Goal: Information Seeking & Learning: Check status

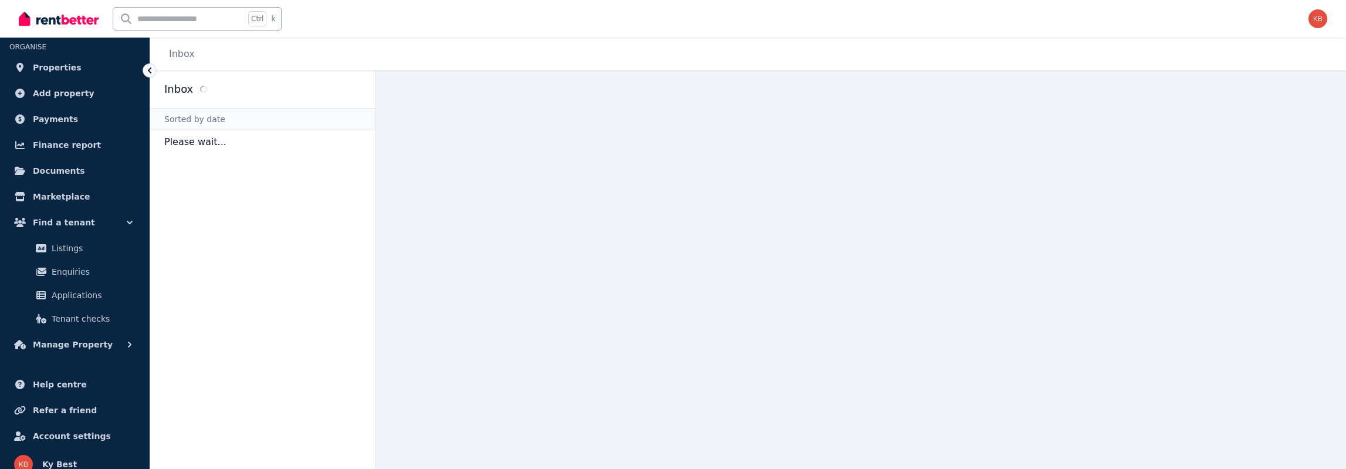
scroll to position [33, 0]
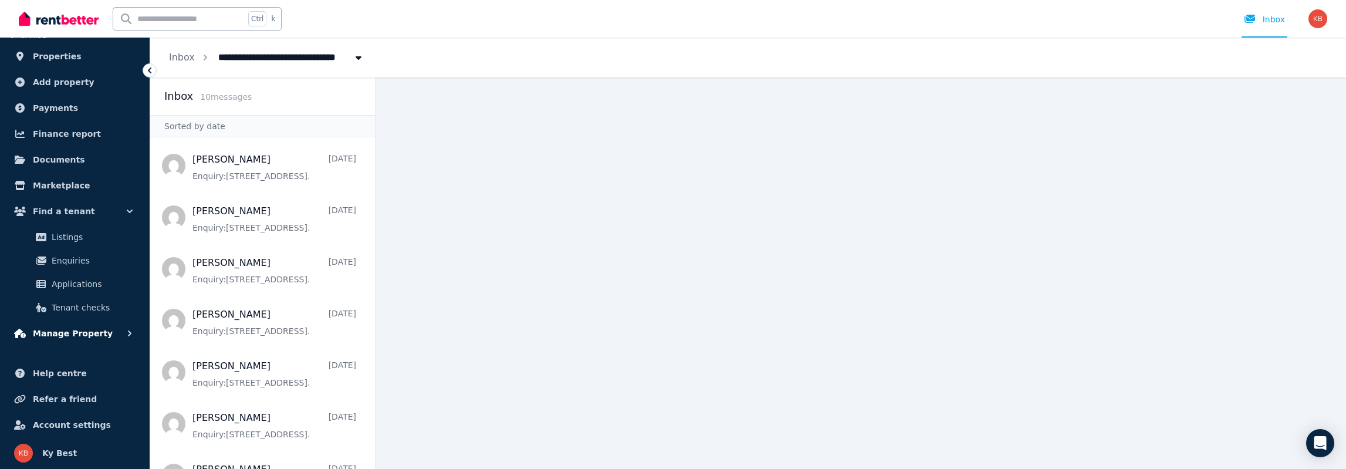
click at [125, 327] on icon "button" at bounding box center [130, 333] width 12 height 12
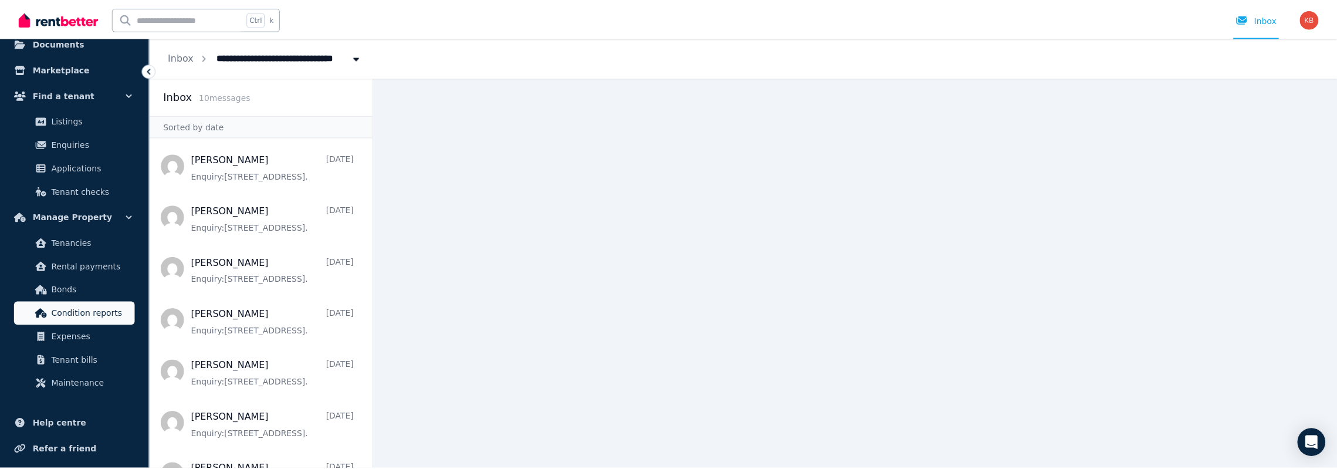
scroll to position [150, 0]
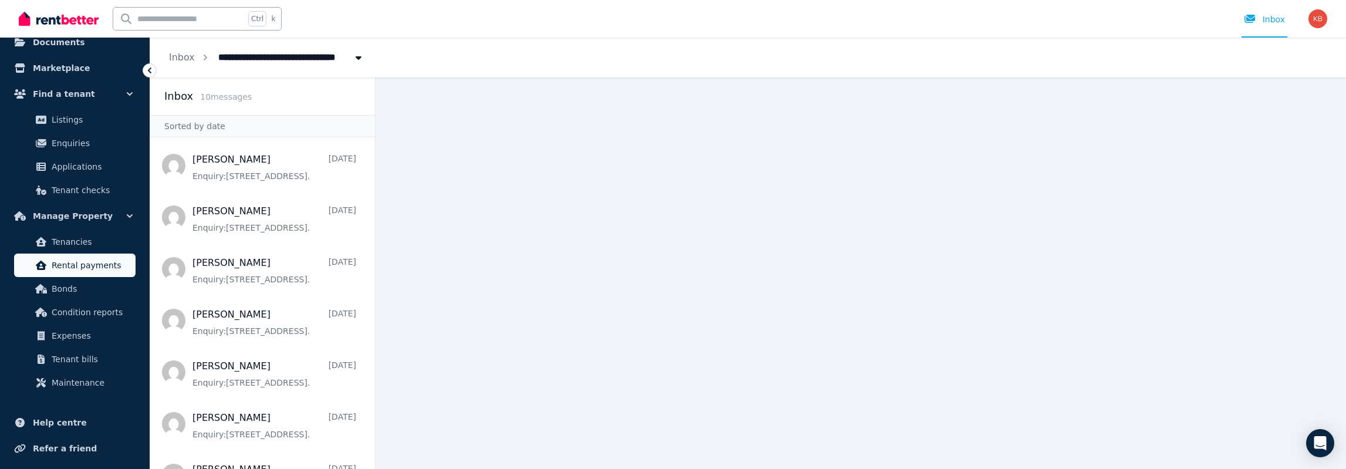
click at [94, 261] on span "Rental payments" at bounding box center [91, 265] width 79 height 14
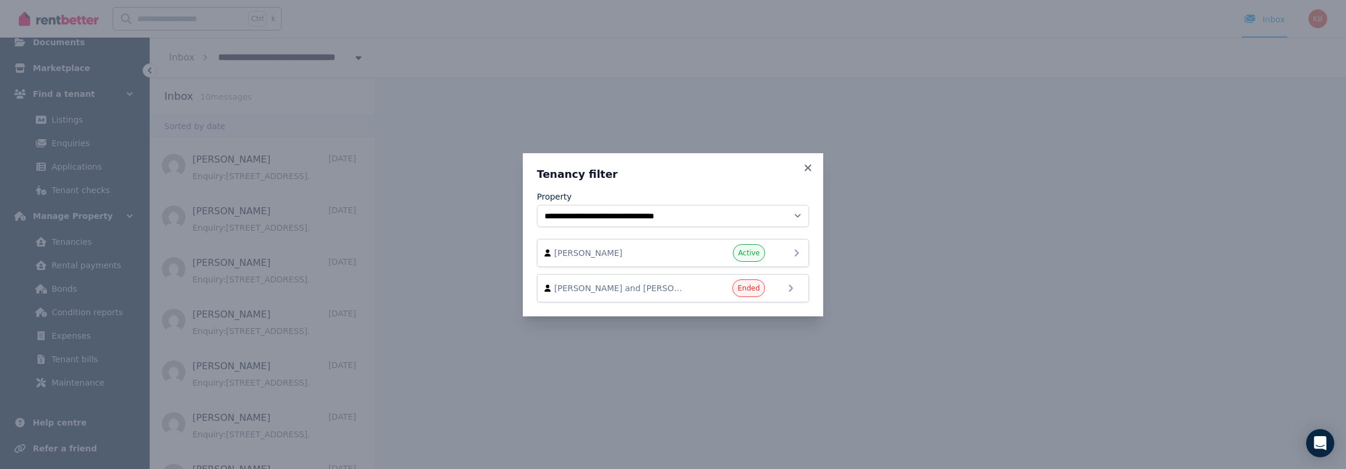
click at [786, 252] on div "[PERSON_NAME] Active" at bounding box center [673, 253] width 257 height 18
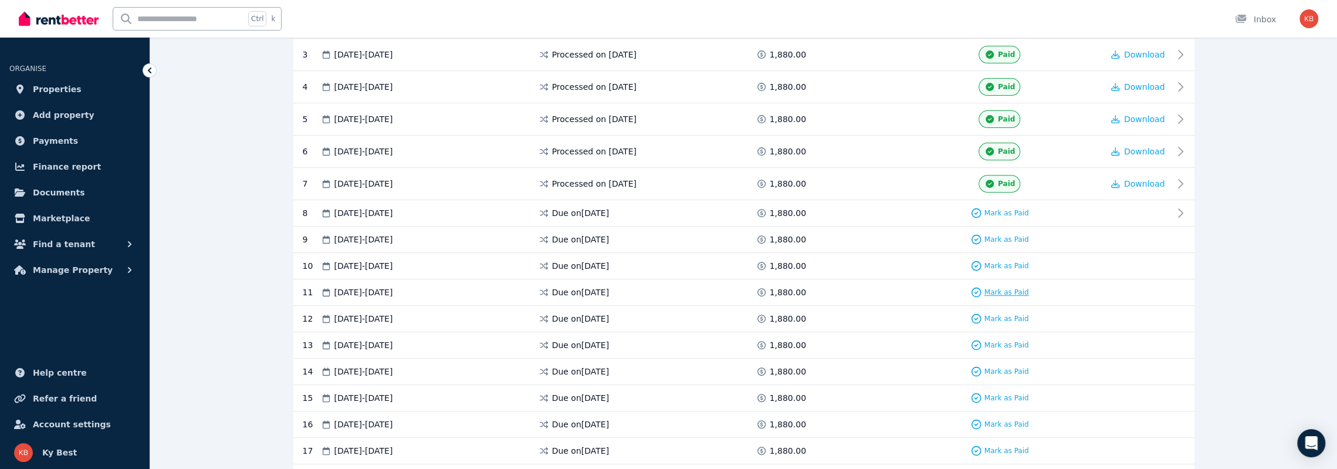
scroll to position [352, 0]
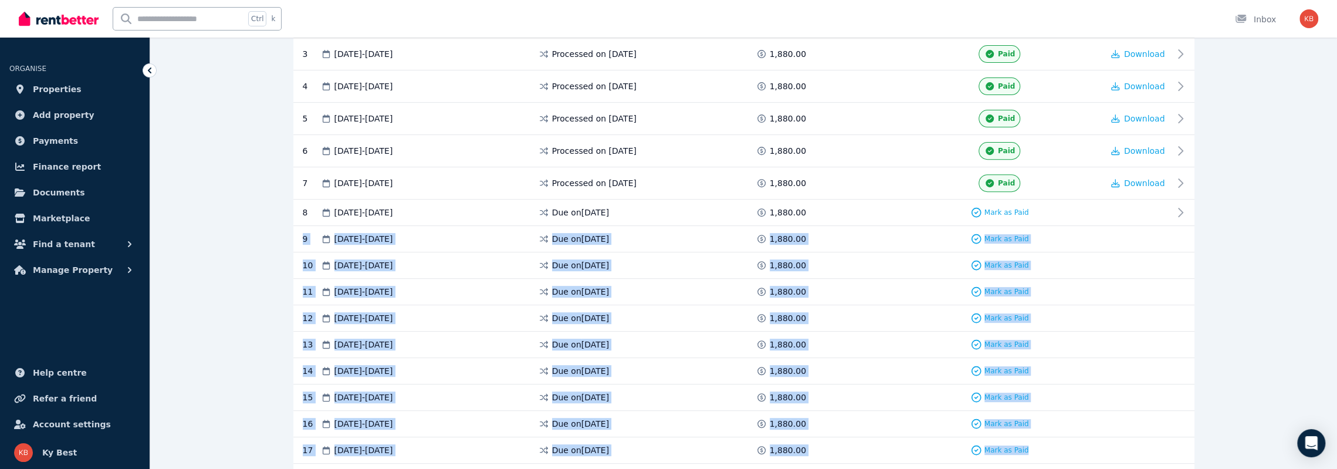
drag, startPoint x: 295, startPoint y: 236, endPoint x: 1135, endPoint y: 438, distance: 864.0
click at [1135, 438] on div "2 [DATE] - [DATE] Processed on [DATE] 1,880.00 Paid Download 3 [DATE] - [DATE] …" at bounding box center [743, 380] width 901 height 748
copy div "9 [DATE] - [DATE] Due on [DATE] 1,880.00 Mark as Paid 10 [DATE] - [DATE] Due on…"
drag, startPoint x: 466, startPoint y: 257, endPoint x: 412, endPoint y: 268, distance: 55.7
drag, startPoint x: 415, startPoint y: 236, endPoint x: 296, endPoint y: 205, distance: 123.7
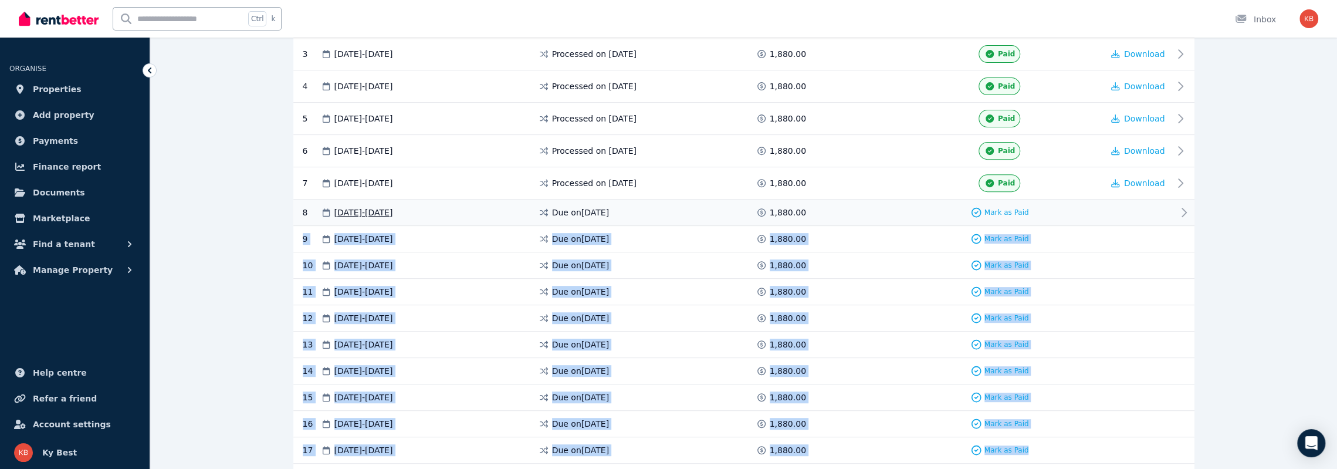
click at [296, 205] on div "8 [DATE] - [DATE] Due on [DATE] 1,880.00 Mark as Paid" at bounding box center [743, 212] width 901 height 26
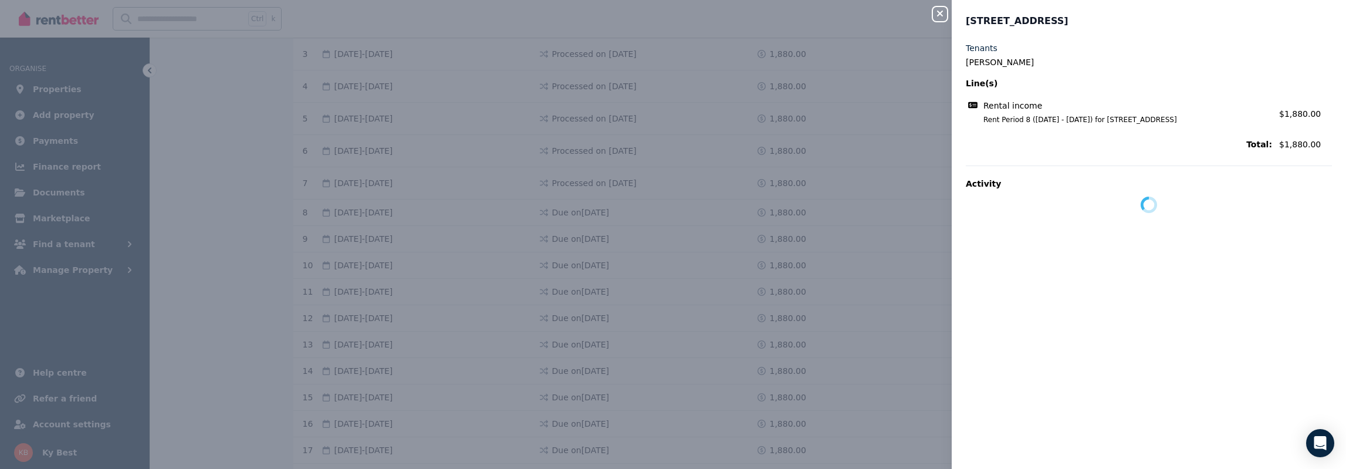
click at [935, 16] on icon "button" at bounding box center [940, 13] width 14 height 9
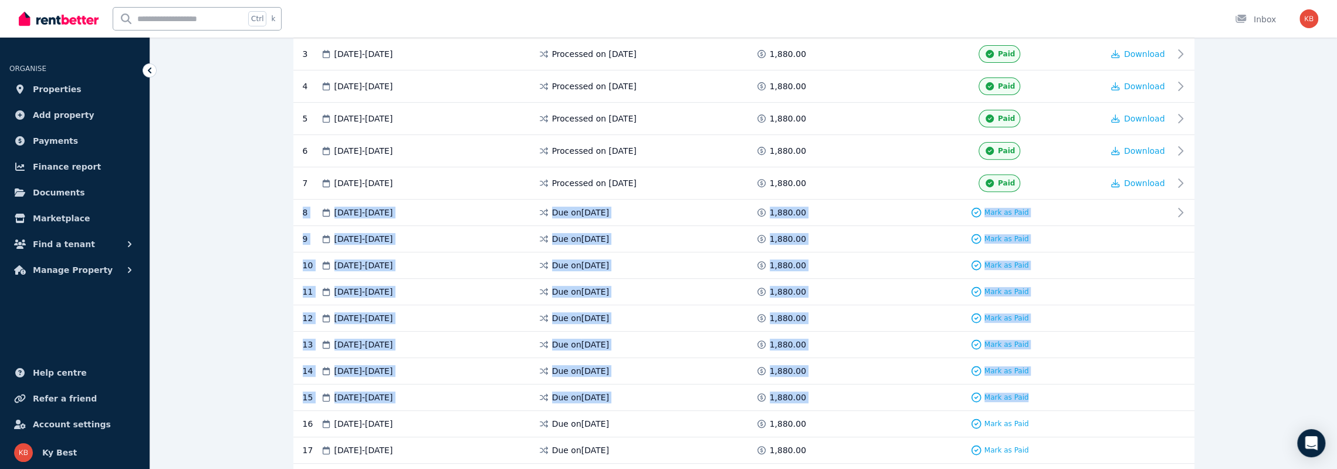
drag, startPoint x: 310, startPoint y: 207, endPoint x: 1088, endPoint y: 394, distance: 800.2
click at [1088, 394] on div "2 [DATE] - [DATE] Processed on [DATE] 1,880.00 Paid Download 3 [DATE] - [DATE] …" at bounding box center [743, 380] width 901 height 748
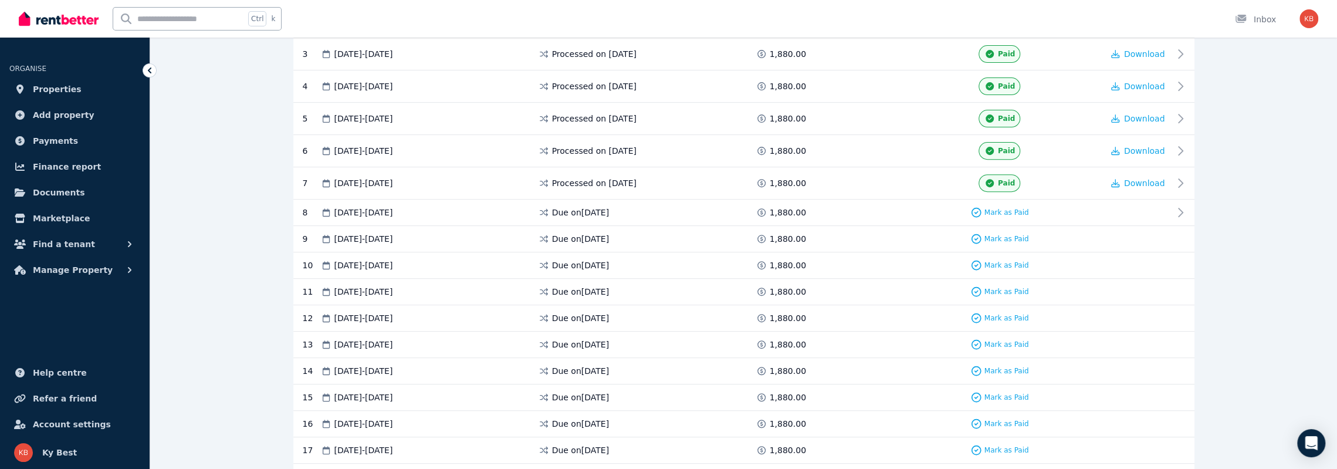
click at [222, 103] on div "**********" at bounding box center [743, 266] width 1187 height 1059
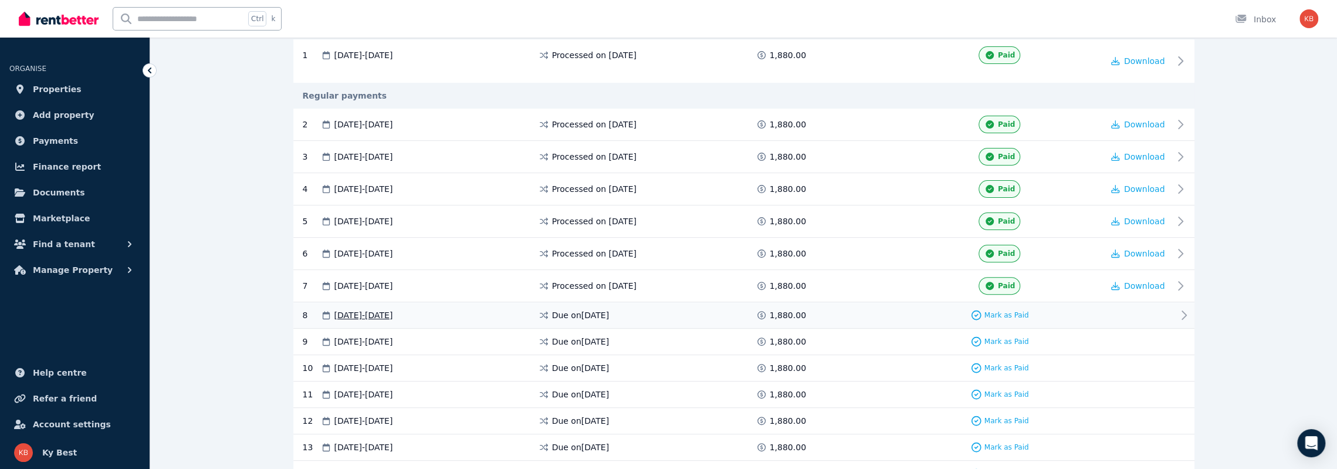
scroll to position [352, 0]
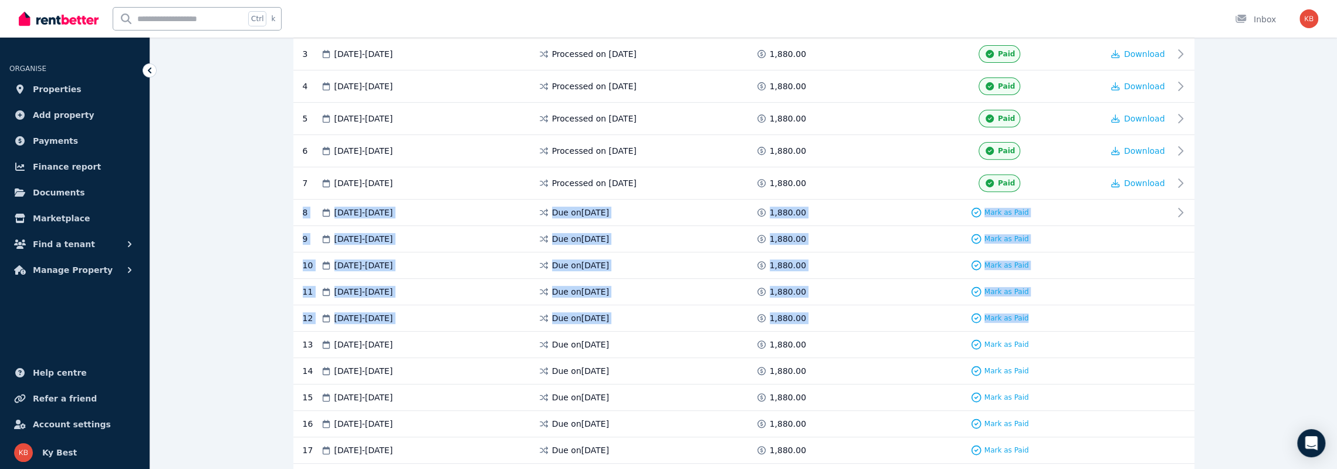
drag, startPoint x: 297, startPoint y: 209, endPoint x: 1104, endPoint y: 308, distance: 812.9
click at [1104, 308] on div "2 [DATE] - [DATE] Processed on [DATE] 1,880.00 Paid Download 3 [DATE] - [DATE] …" at bounding box center [743, 380] width 901 height 748
copy div "8 27 Aug 2025 - 09 Sep 2025 Due on 27 Aug 2025 1,880.00 Mark as Paid 9 10 Sep 2…"
click at [1270, 258] on div "**********" at bounding box center [743, 266] width 1187 height 1059
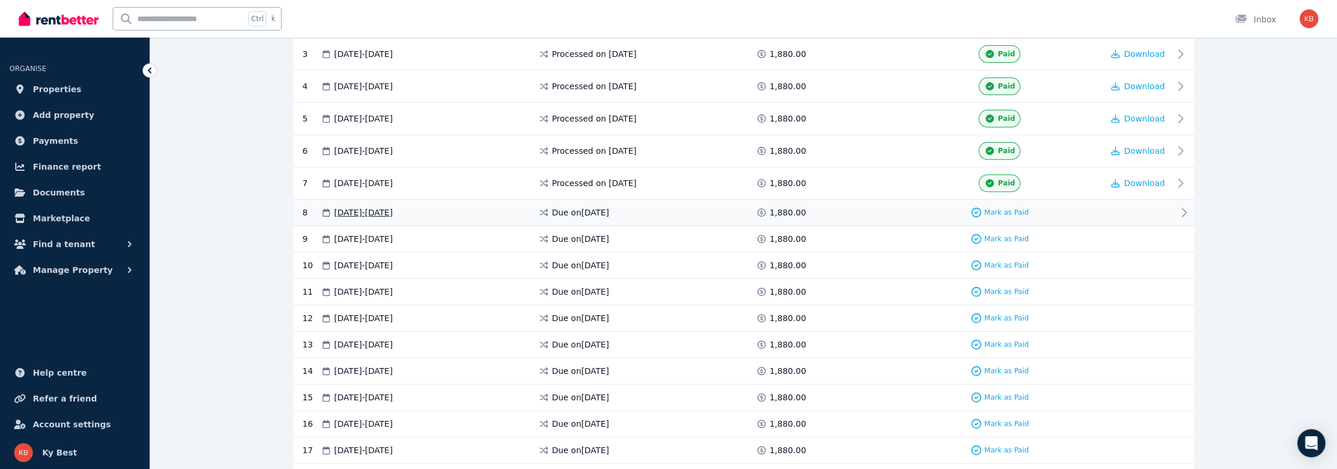
click at [1185, 208] on icon at bounding box center [1184, 212] width 4 height 8
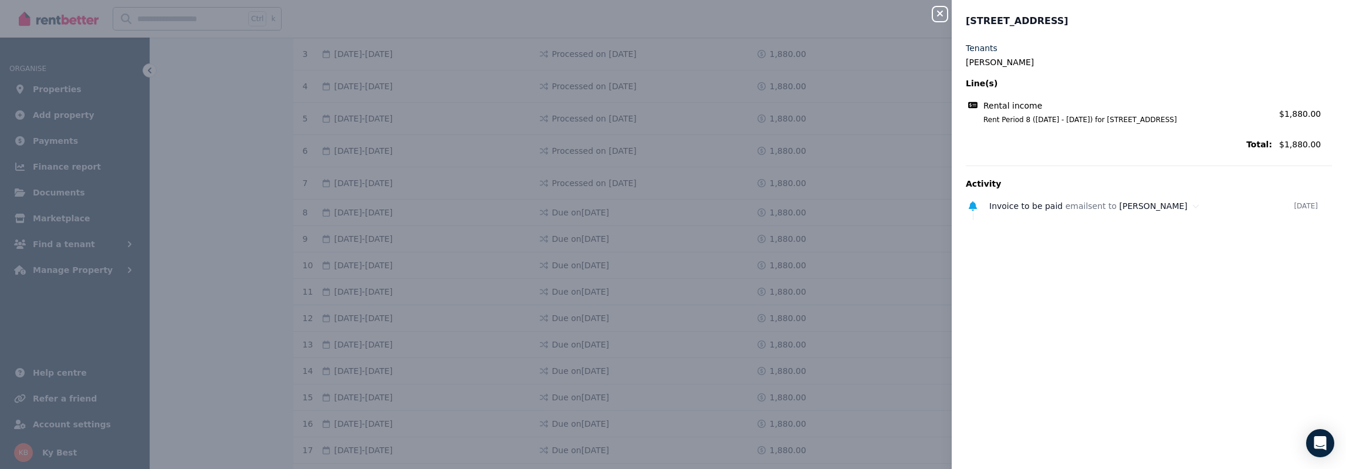
click at [942, 16] on icon "button" at bounding box center [940, 14] width 6 height 6
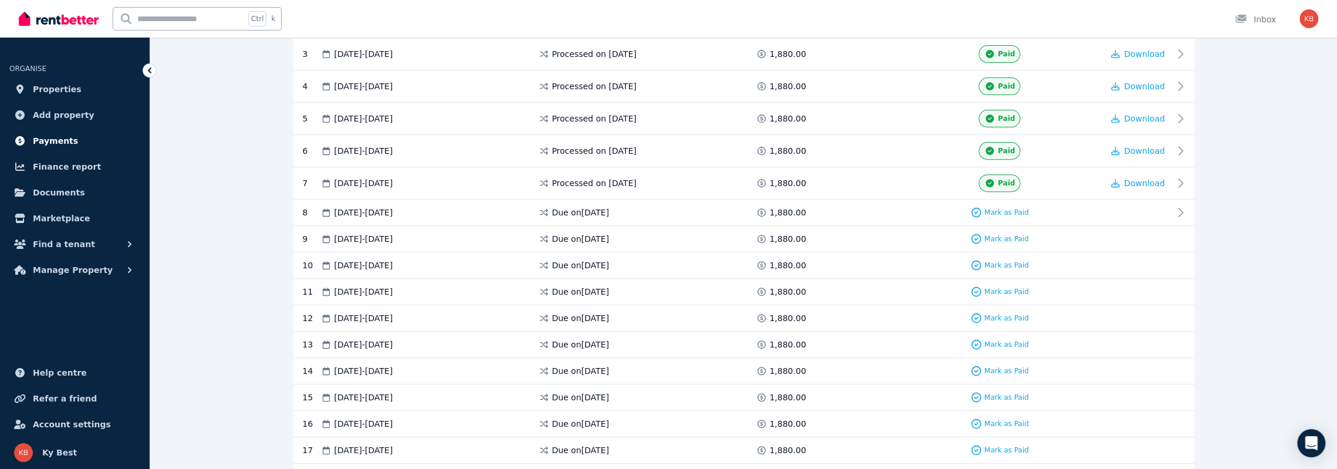
click at [52, 141] on span "Payments" at bounding box center [55, 141] width 45 height 14
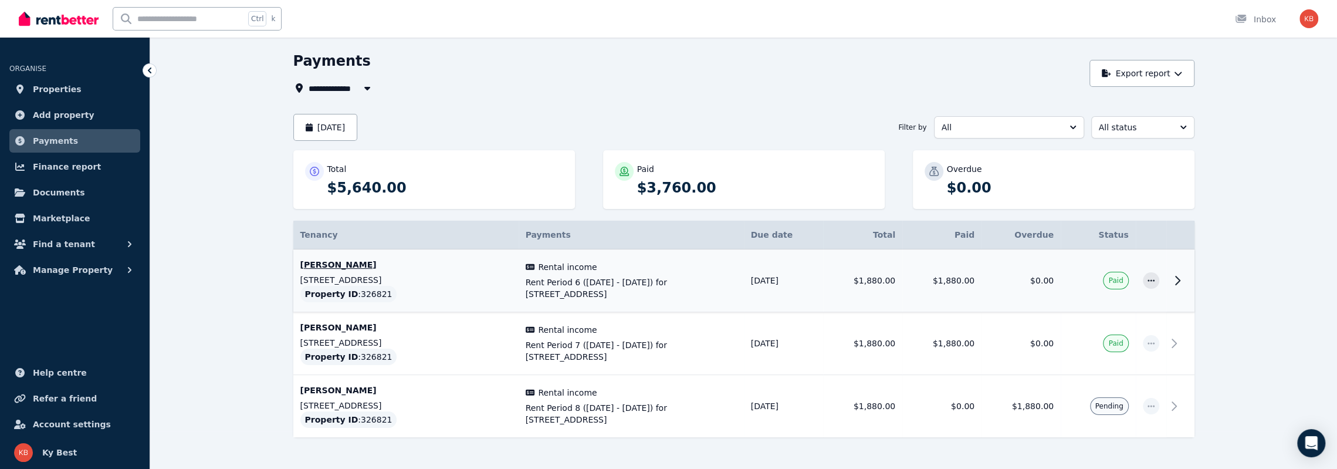
scroll to position [68, 0]
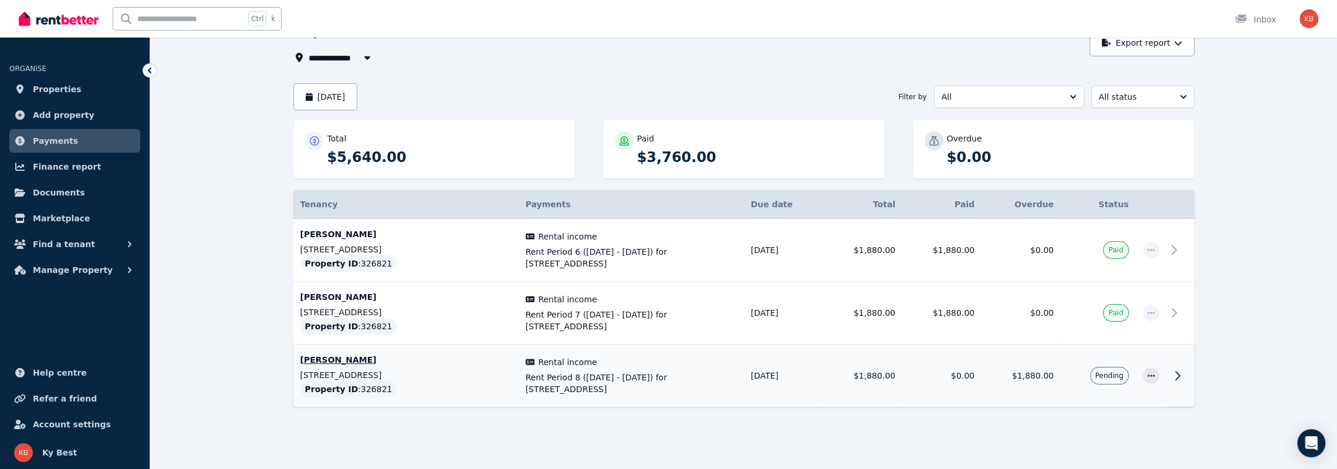
click at [1176, 374] on icon at bounding box center [1178, 375] width 14 height 14
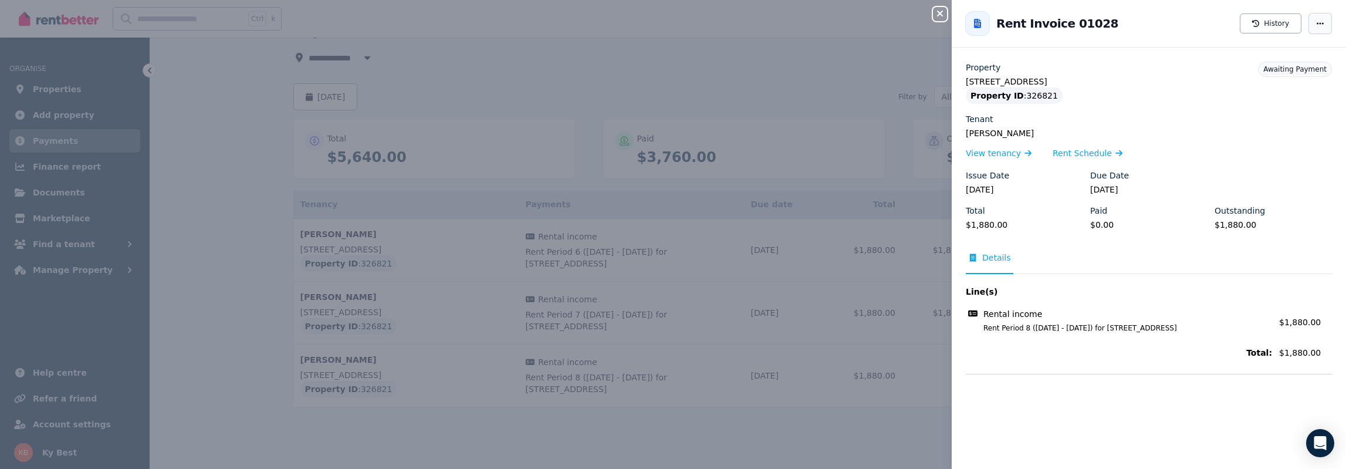
click at [1316, 26] on icon "button" at bounding box center [1320, 23] width 9 height 8
click at [1282, 58] on span "Resend tenant bill" at bounding box center [1284, 57] width 75 height 14
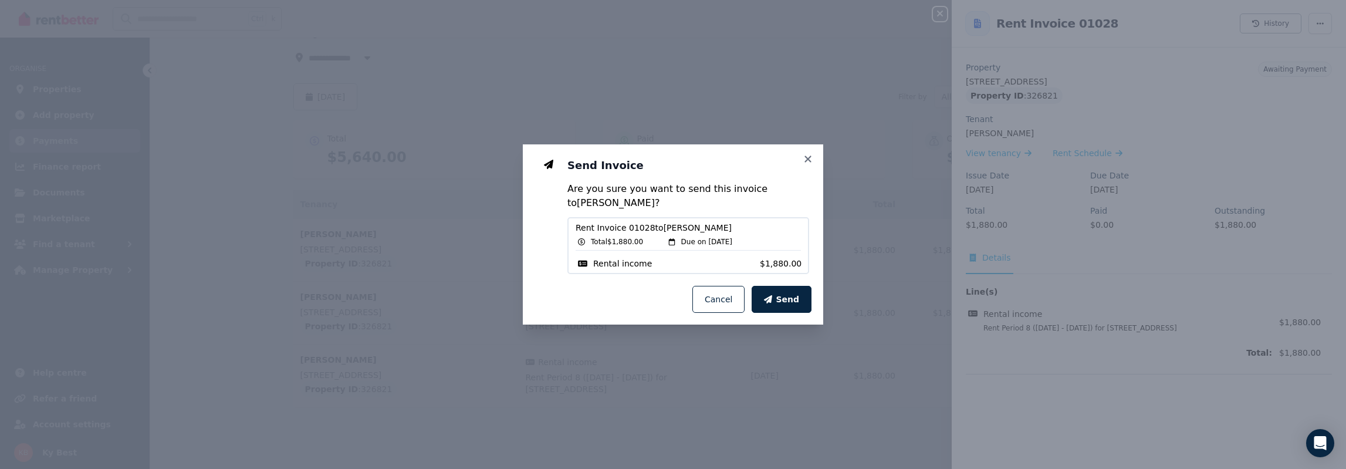
click at [803, 155] on icon at bounding box center [808, 159] width 12 height 11
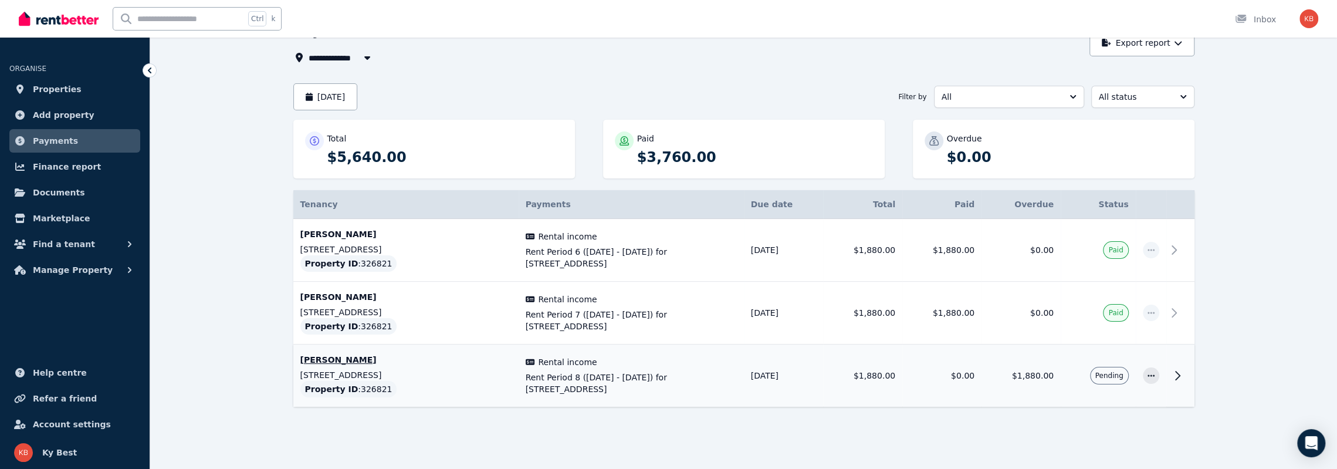
click at [1180, 380] on icon at bounding box center [1178, 375] width 14 height 14
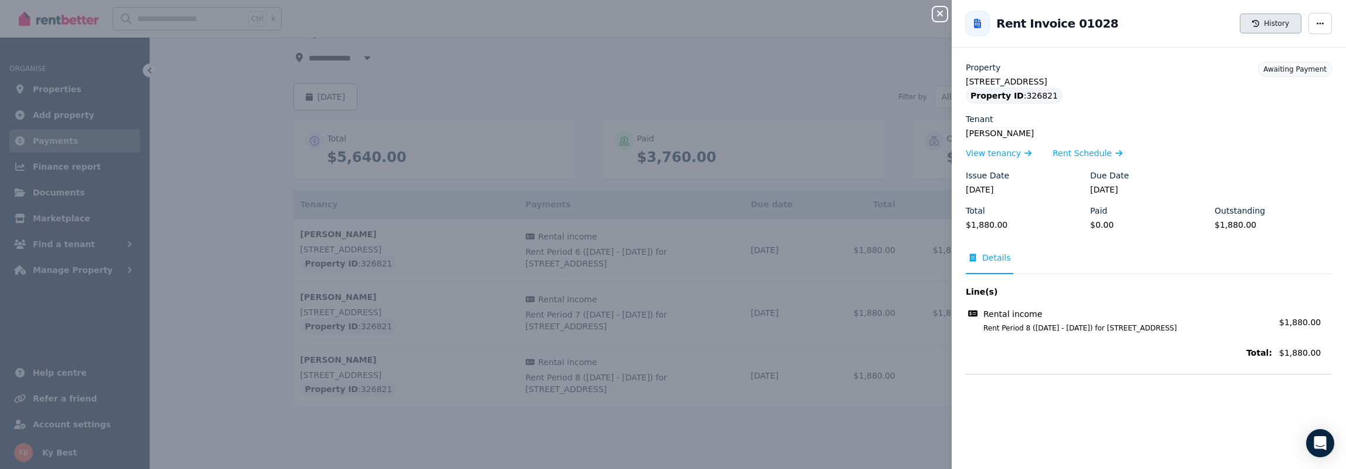
click at [1259, 23] on button "History" at bounding box center [1271, 23] width 62 height 20
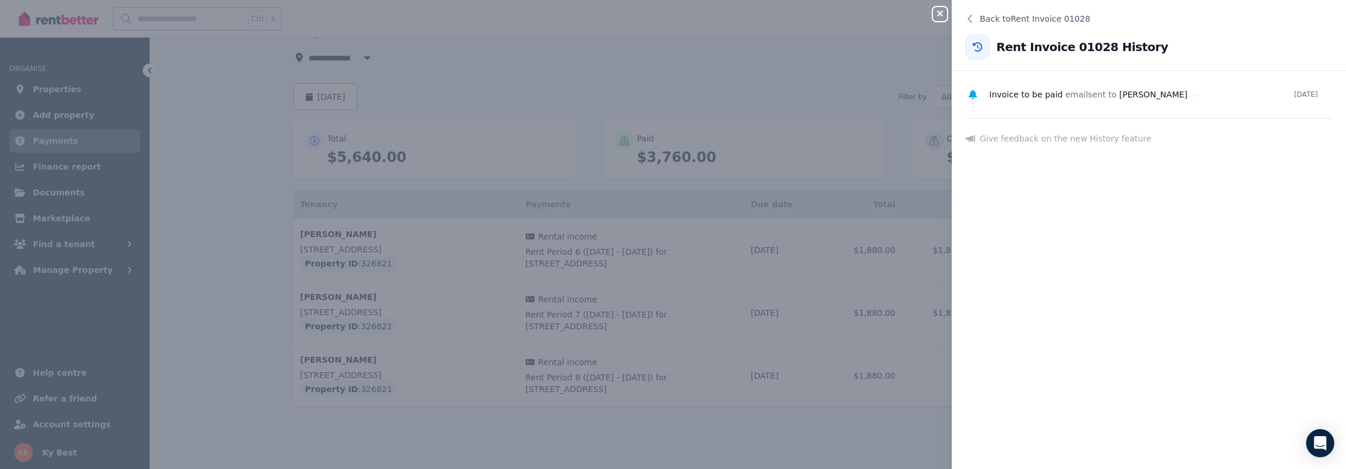
click at [1039, 134] on link "Give feedback on the new History feature" at bounding box center [1149, 139] width 366 height 12
click at [1028, 93] on span "Invoice to be paid" at bounding box center [1025, 94] width 73 height 9
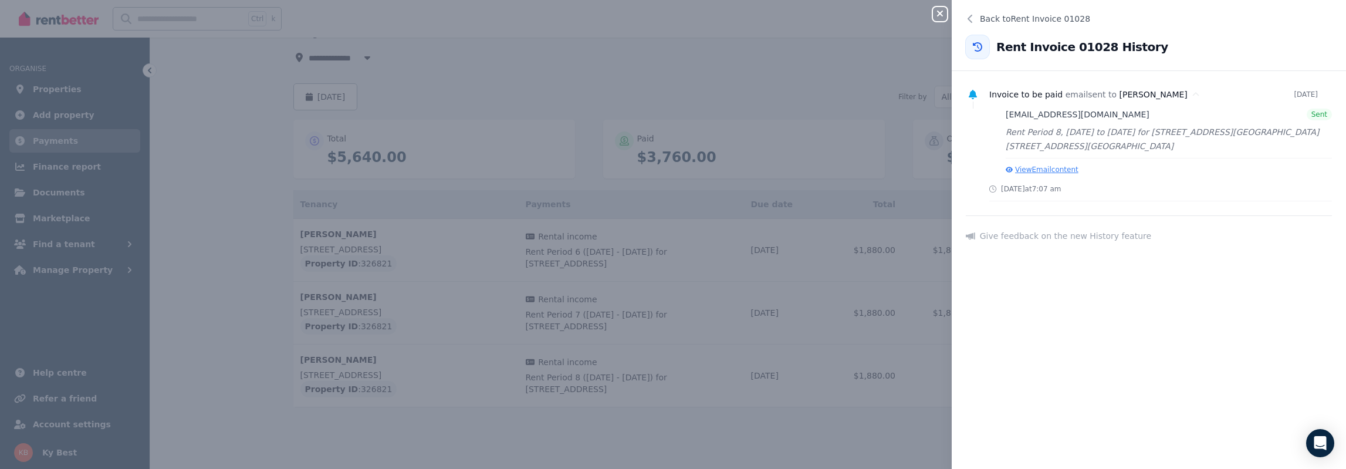
click at [1045, 172] on button "View Email content" at bounding box center [1042, 169] width 73 height 9
click at [939, 18] on icon "button" at bounding box center [940, 13] width 14 height 9
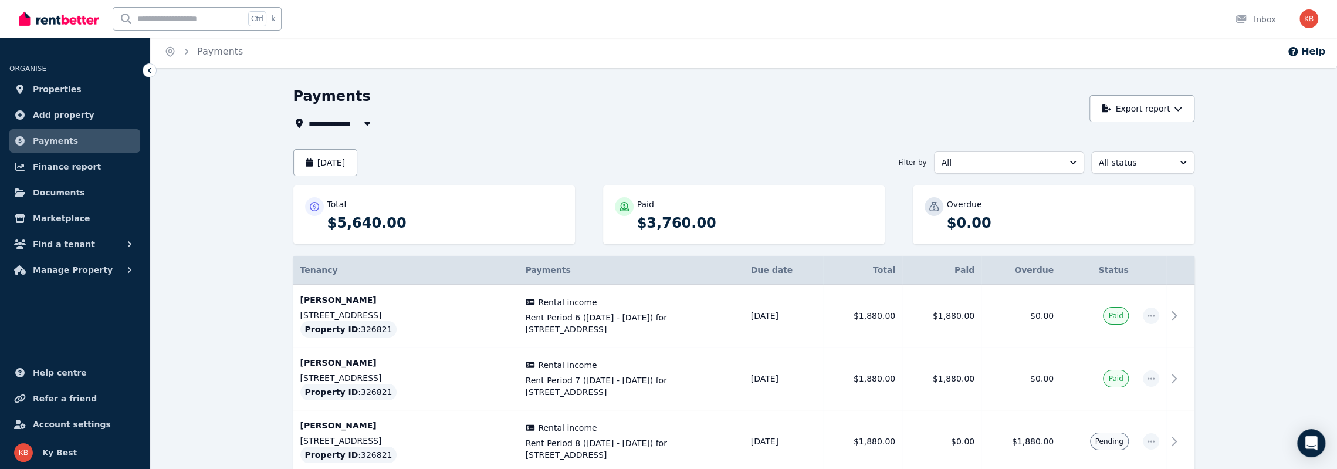
scroll to position [0, 0]
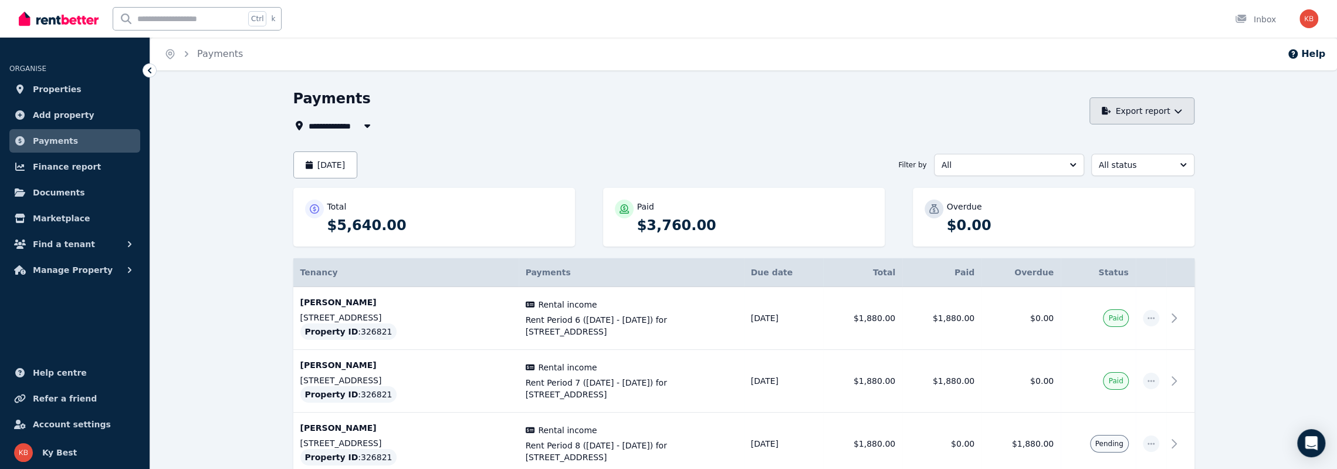
click at [1176, 105] on button "Export report" at bounding box center [1142, 110] width 105 height 27
click at [1093, 138] on p "PDF" at bounding box center [1100, 142] width 25 height 12
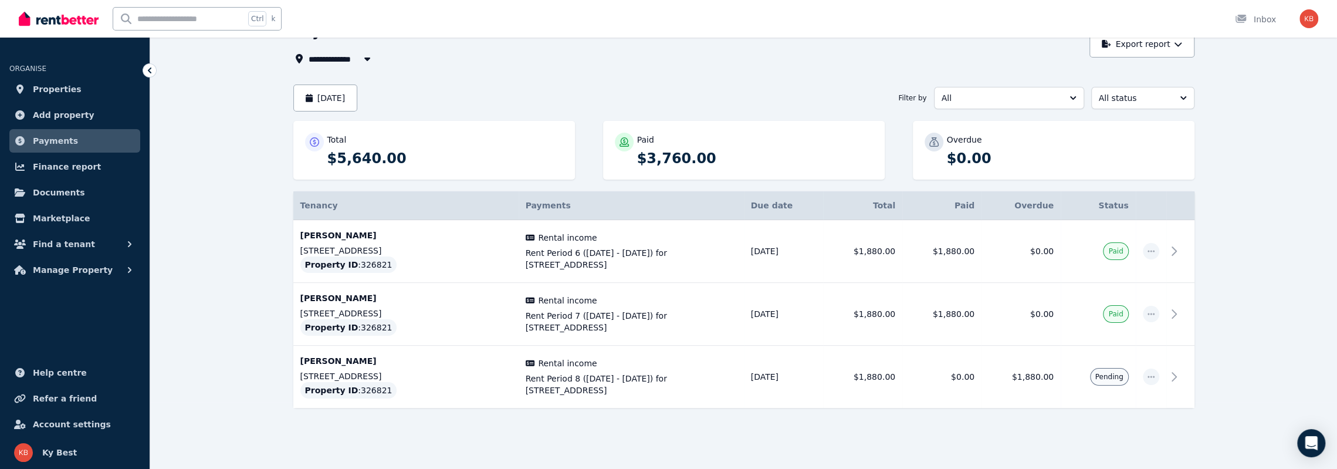
scroll to position [68, 0]
click at [1179, 375] on icon at bounding box center [1178, 375] width 4 height 8
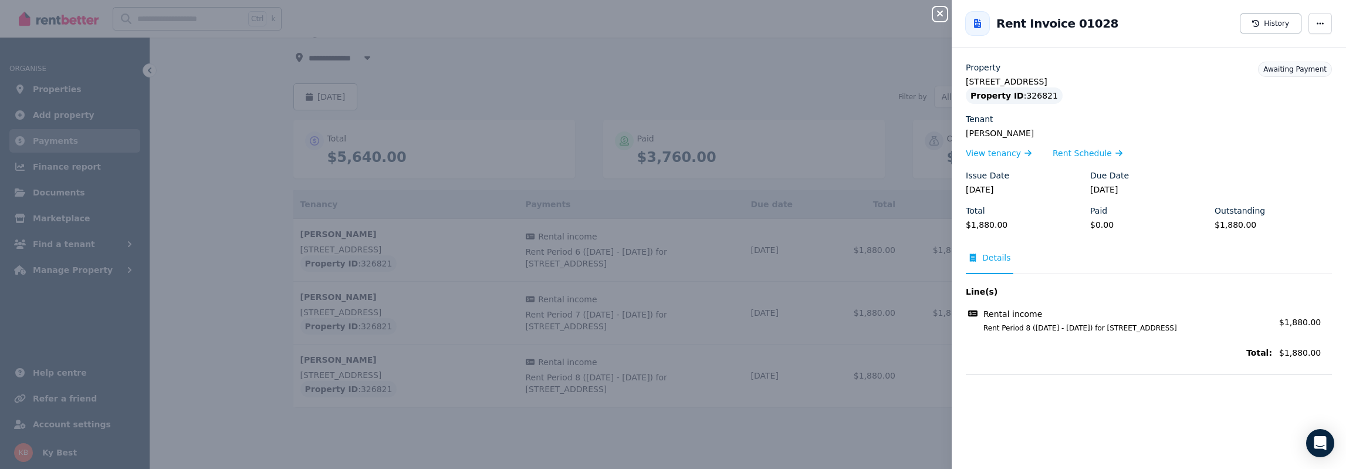
click at [976, 24] on icon at bounding box center [977, 23] width 7 height 9
click at [941, 13] on icon "button" at bounding box center [940, 14] width 6 height 6
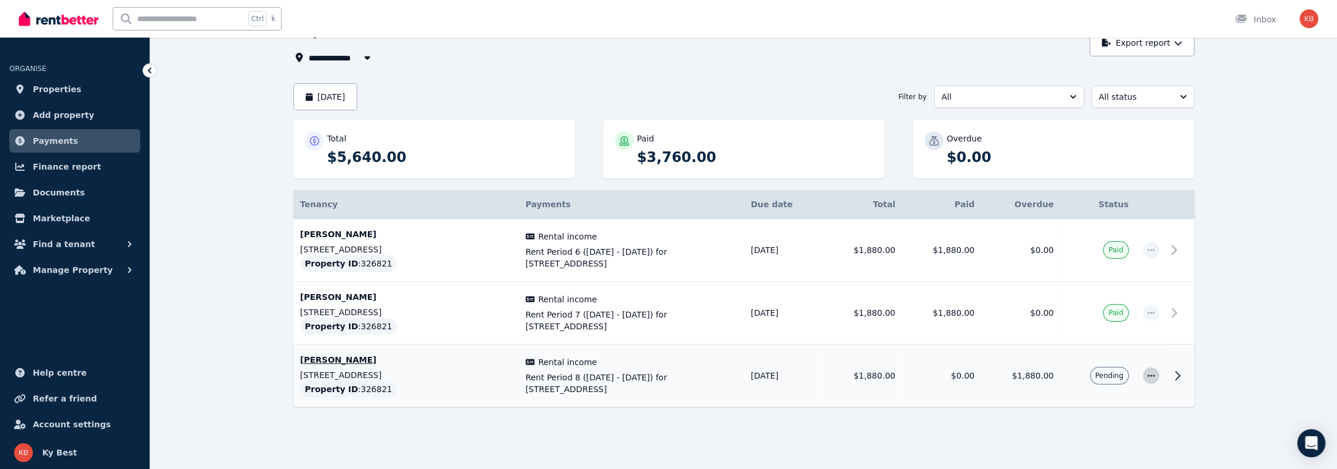
click at [1156, 375] on span "button" at bounding box center [1151, 375] width 16 height 16
click at [1083, 455] on span "History" at bounding box center [1112, 454] width 75 height 14
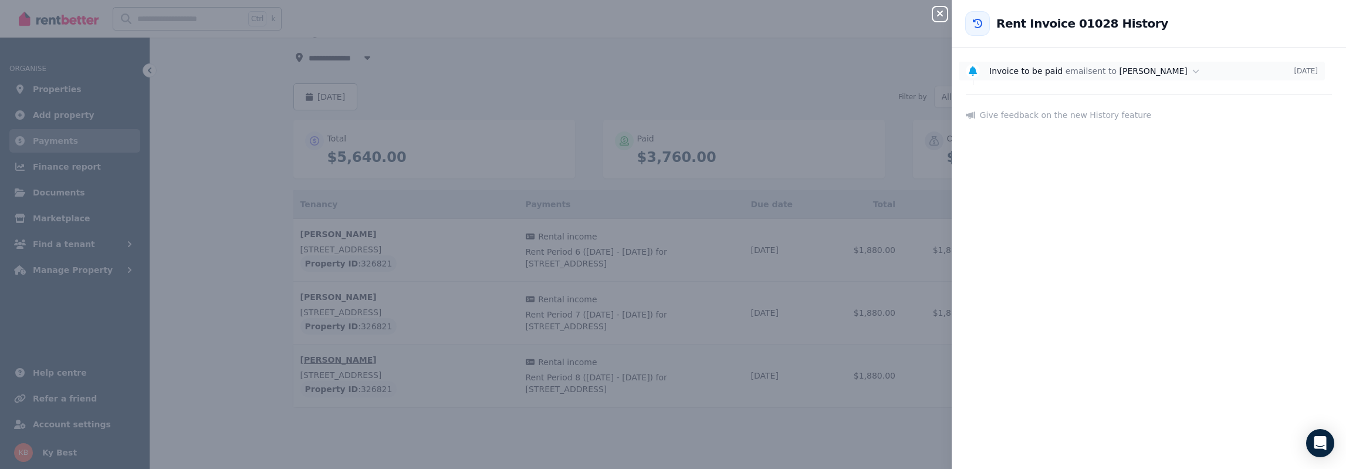
click at [1078, 76] on div "Invoice to be paid email sent to George Macleod" at bounding box center [1141, 71] width 305 height 12
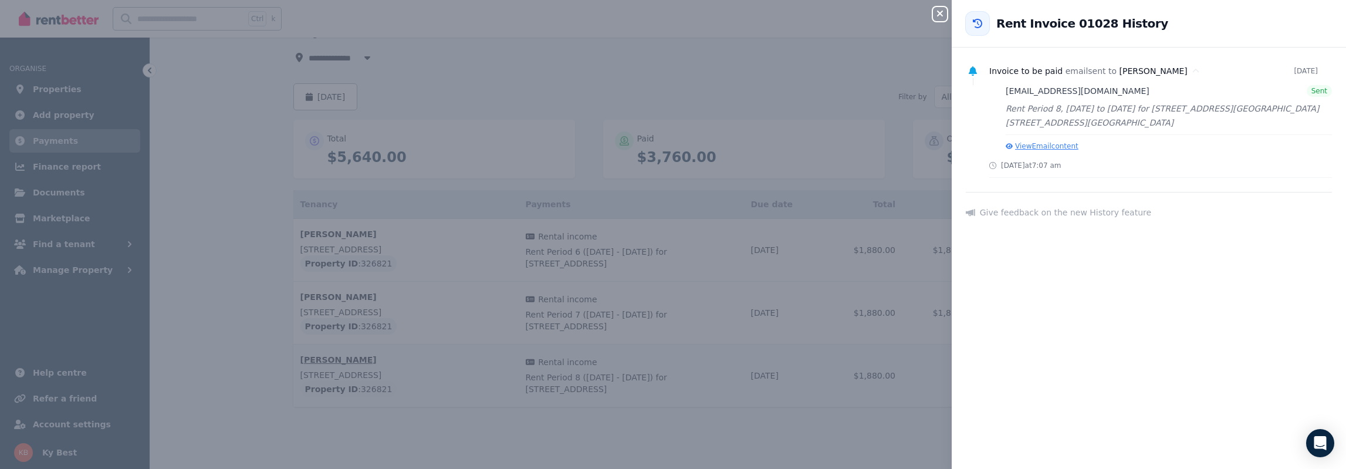
click at [1056, 147] on button "View Email content" at bounding box center [1042, 145] width 73 height 9
click at [934, 11] on icon "button" at bounding box center [940, 13] width 14 height 9
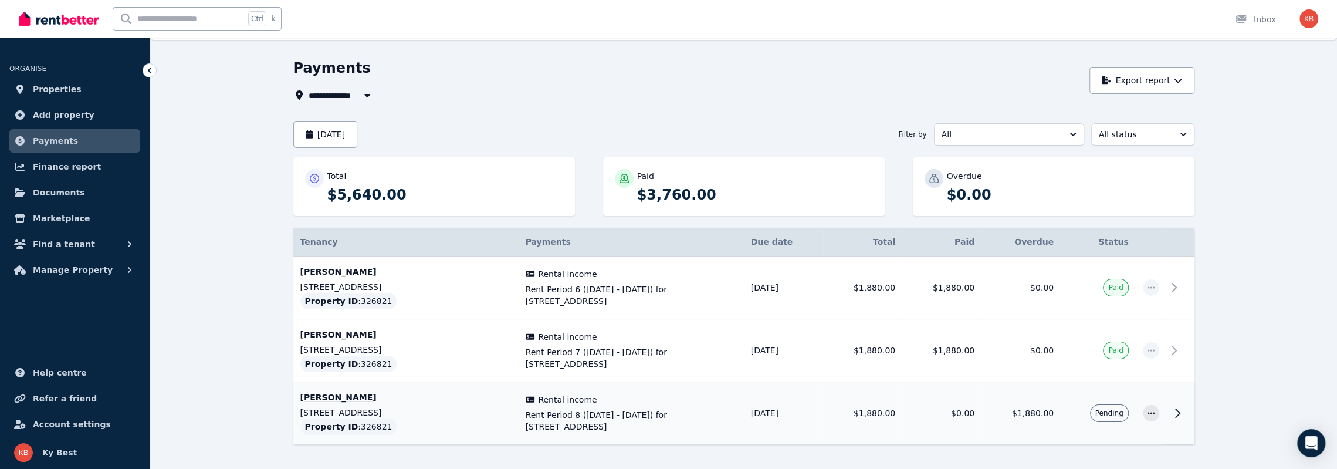
scroll to position [0, 0]
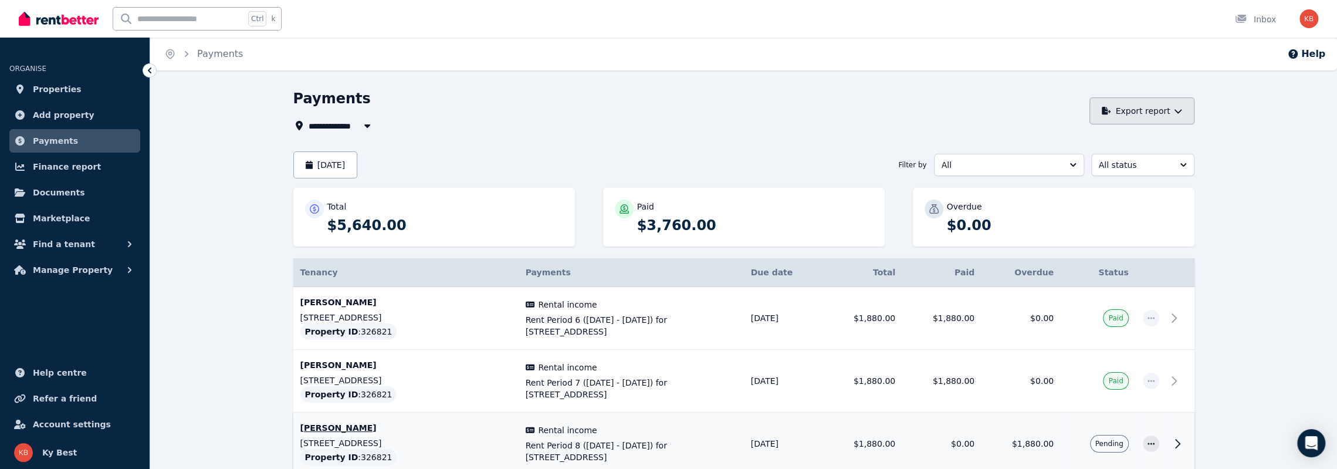
click at [1180, 110] on icon "button" at bounding box center [1177, 111] width 7 height 4
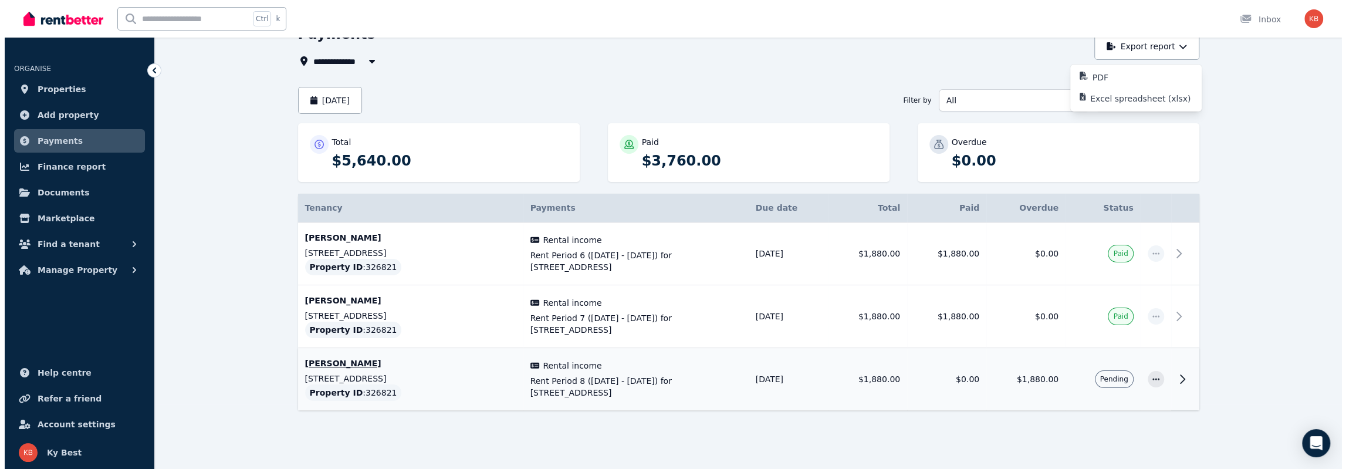
scroll to position [68, 0]
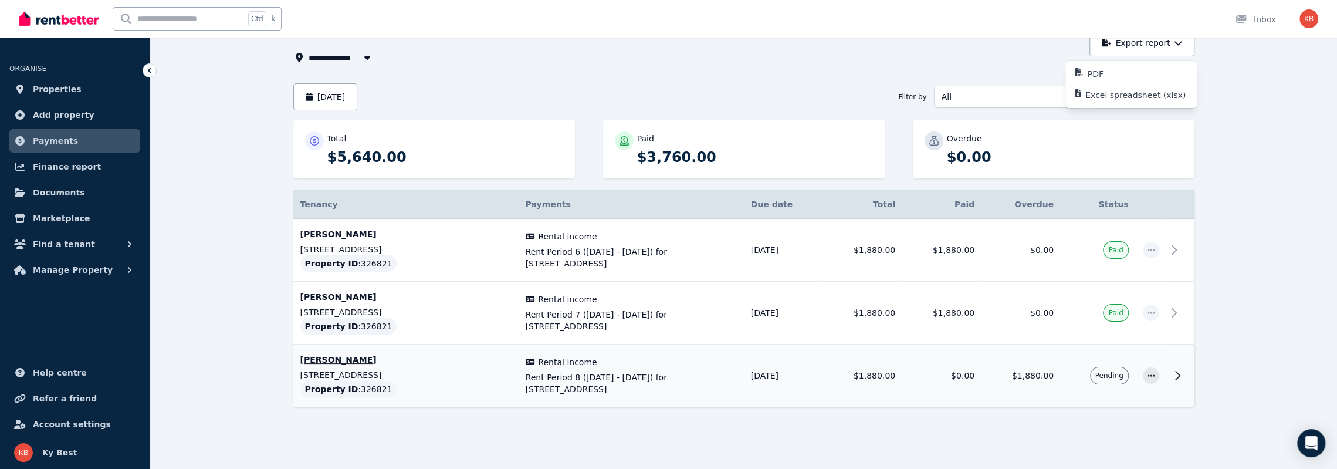
click at [343, 371] on p "[STREET_ADDRESS]" at bounding box center [405, 375] width 211 height 12
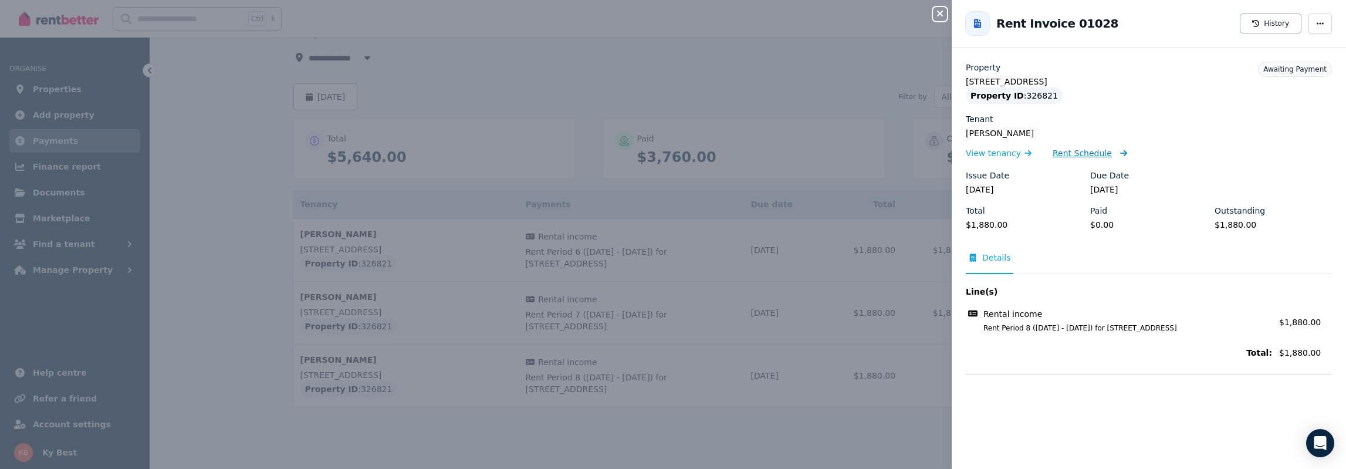
click at [1079, 152] on span "Rent Schedule" at bounding box center [1082, 153] width 59 height 12
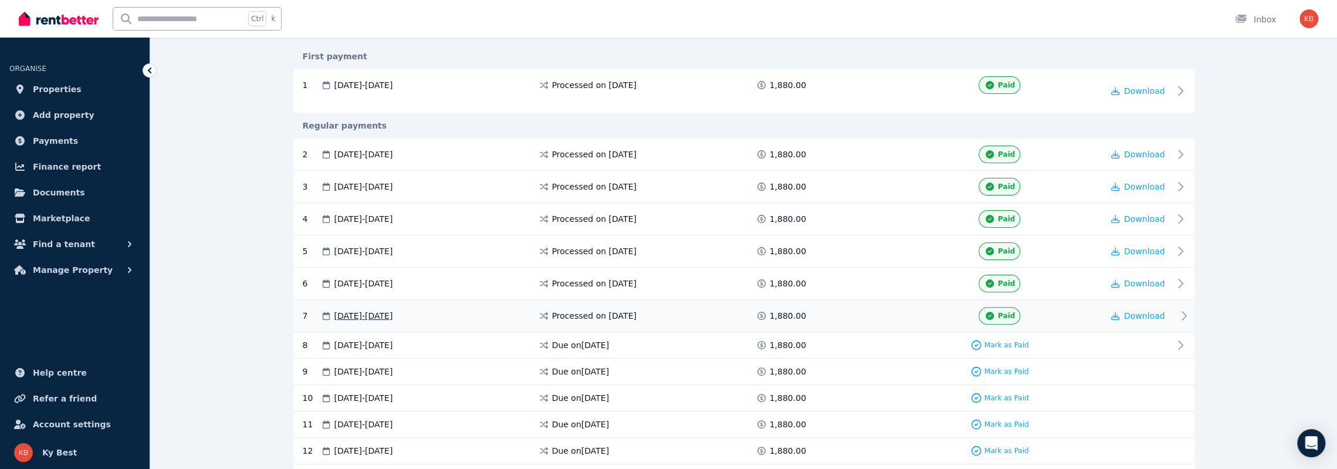
scroll to position [293, 0]
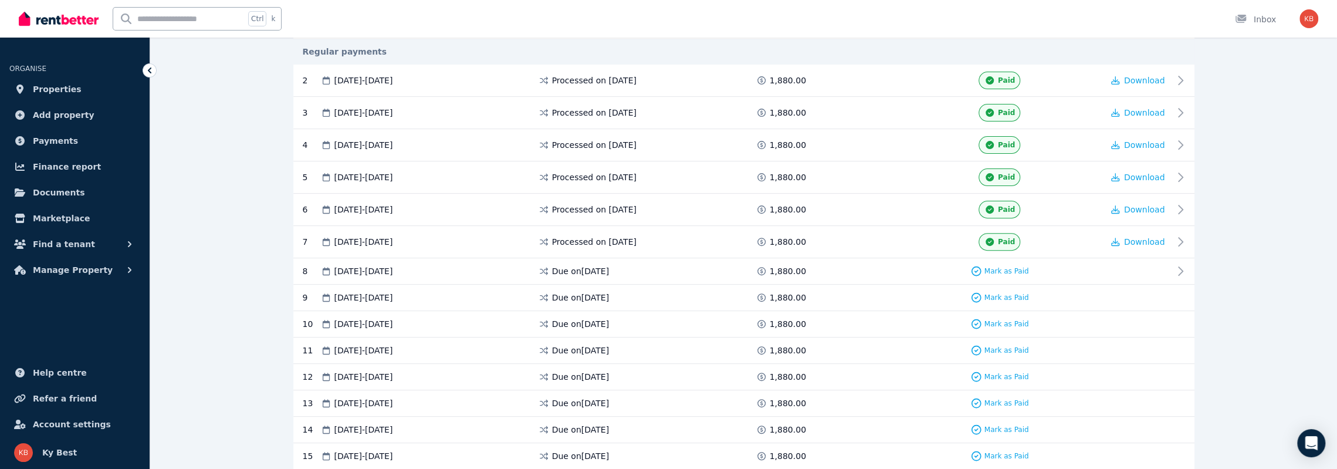
click at [1247, 99] on div "**********" at bounding box center [743, 325] width 1187 height 1059
